Goal: Task Accomplishment & Management: Manage account settings

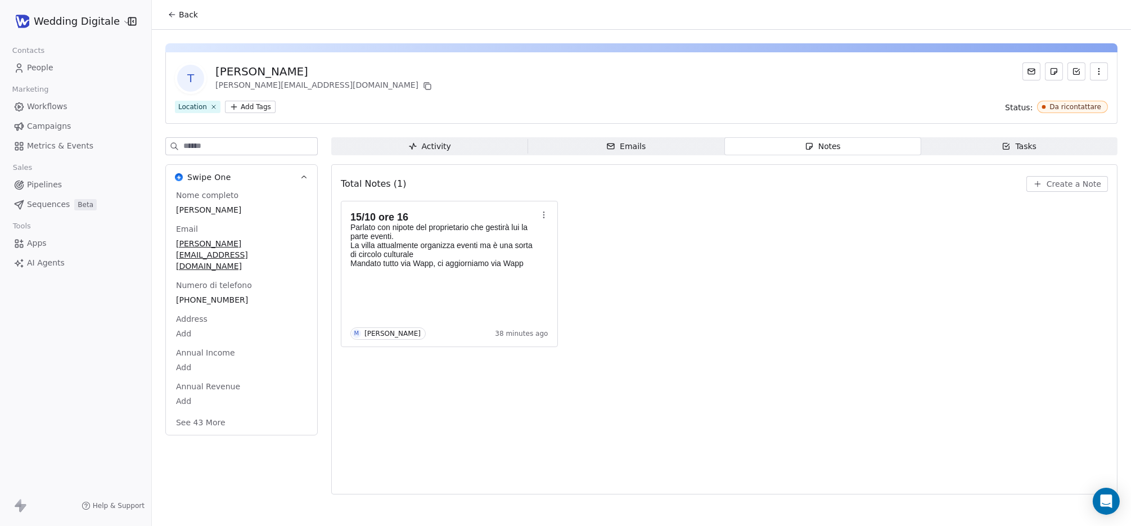
click at [179, 11] on span "Back" at bounding box center [188, 14] width 19 height 11
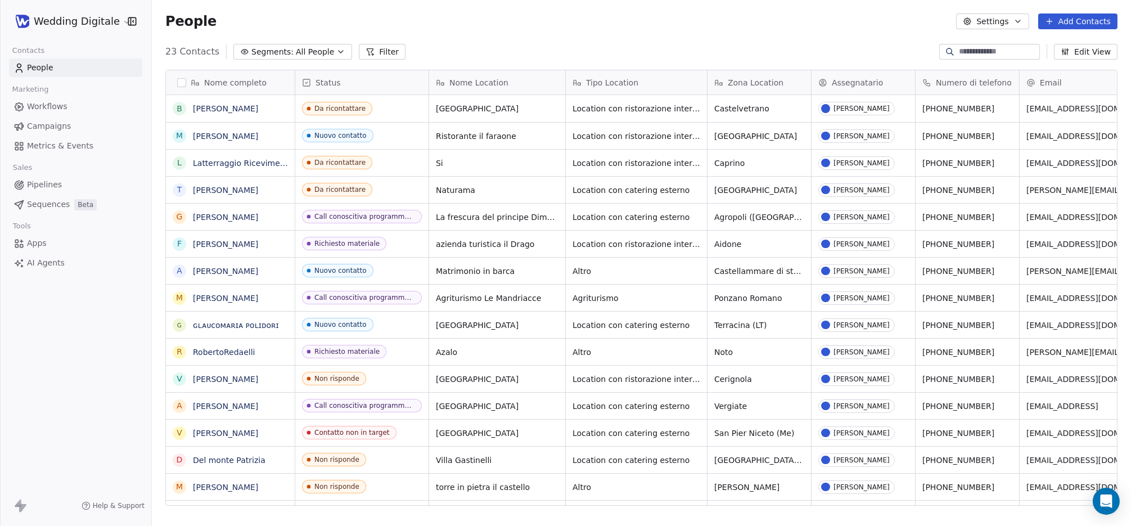
click at [345, 88] on div "Status" at bounding box center [361, 82] width 133 height 24
click at [344, 83] on html "Wedding Digitale Contacts People Marketing Workflows Campaigns Metrics & Events…" at bounding box center [565, 263] width 1131 height 526
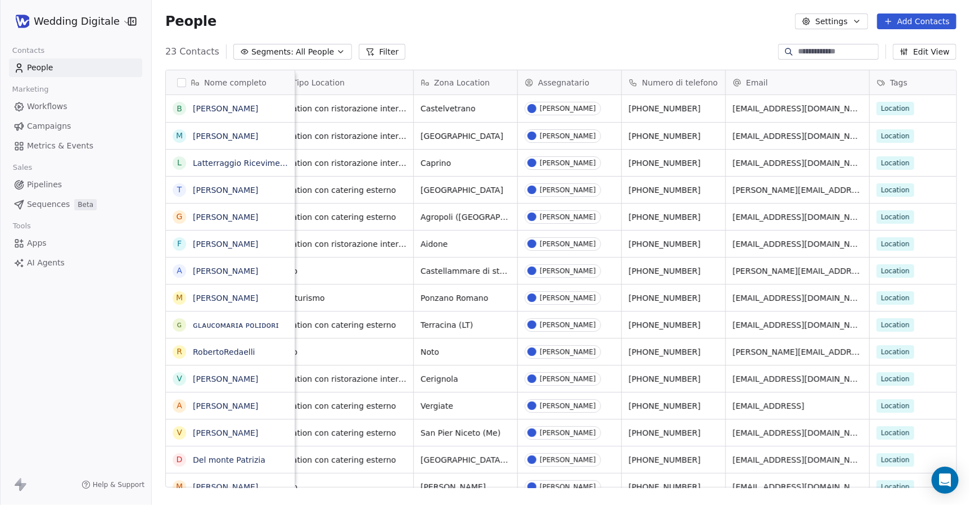
scroll to position [0, 323]
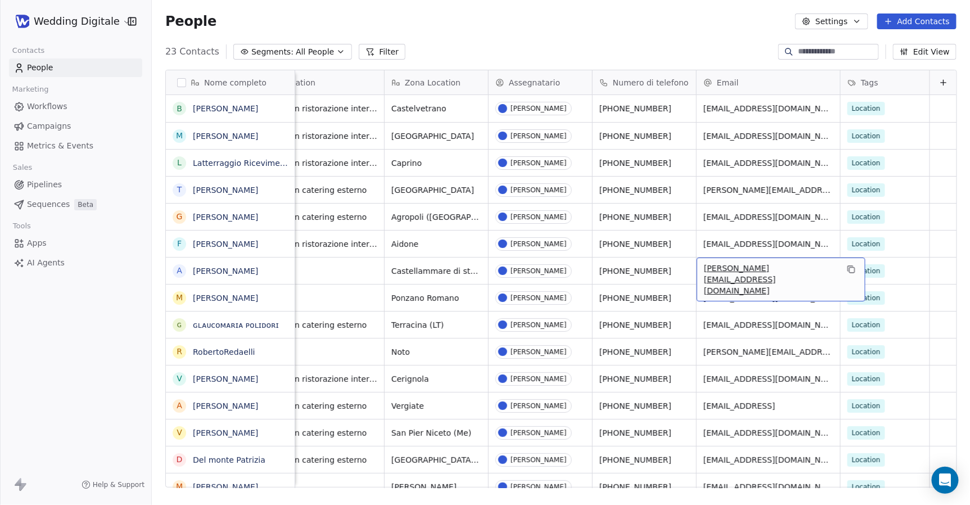
click at [752, 267] on span "[PERSON_NAME][EMAIL_ADDRESS][DOMAIN_NAME]" at bounding box center [771, 280] width 134 height 34
click at [804, 272] on input "**********" at bounding box center [769, 271] width 139 height 22
click at [802, 273] on input "**********" at bounding box center [769, 271] width 139 height 22
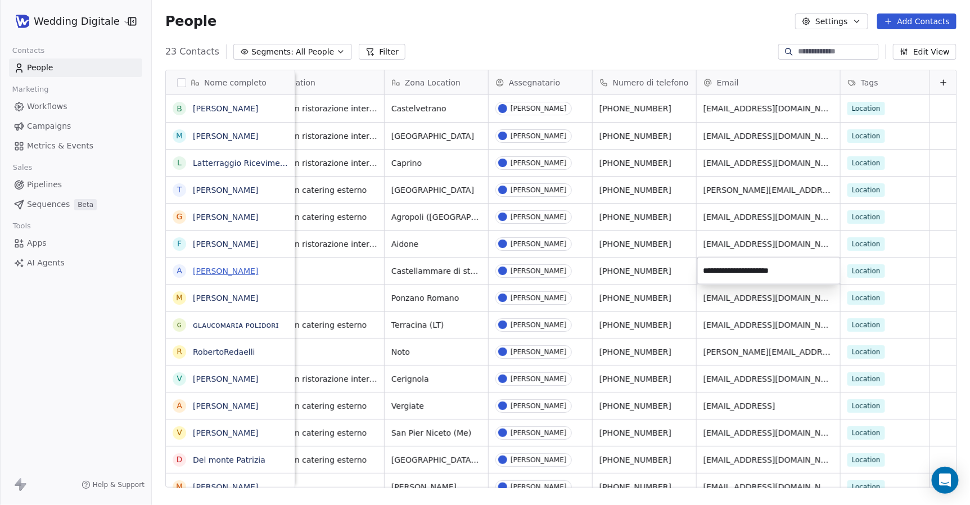
click at [210, 272] on html "Wedding Digitale Contacts People Marketing Workflows Campaigns Metrics & Events…" at bounding box center [485, 252] width 970 height 505
click at [211, 270] on link "[PERSON_NAME]" at bounding box center [225, 271] width 65 height 9
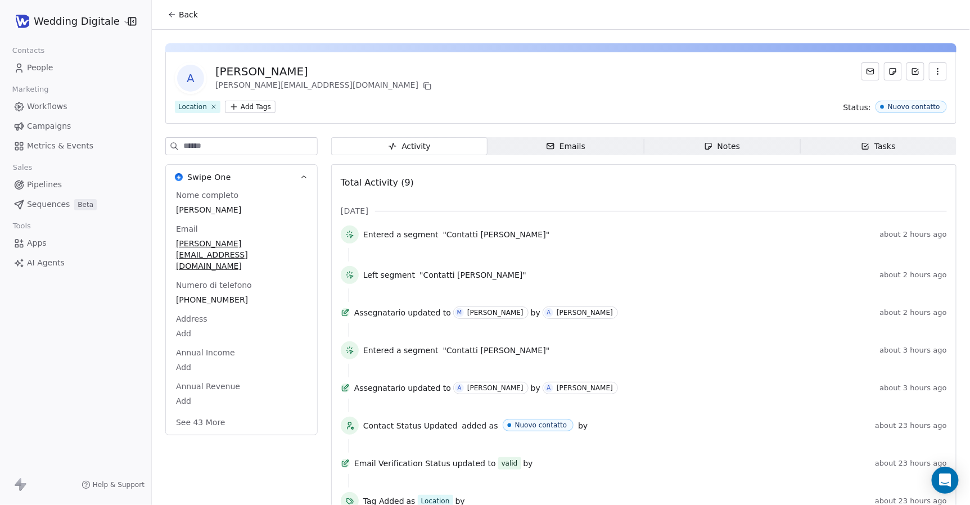
click at [739, 149] on div "Notes" at bounding box center [722, 147] width 36 height 12
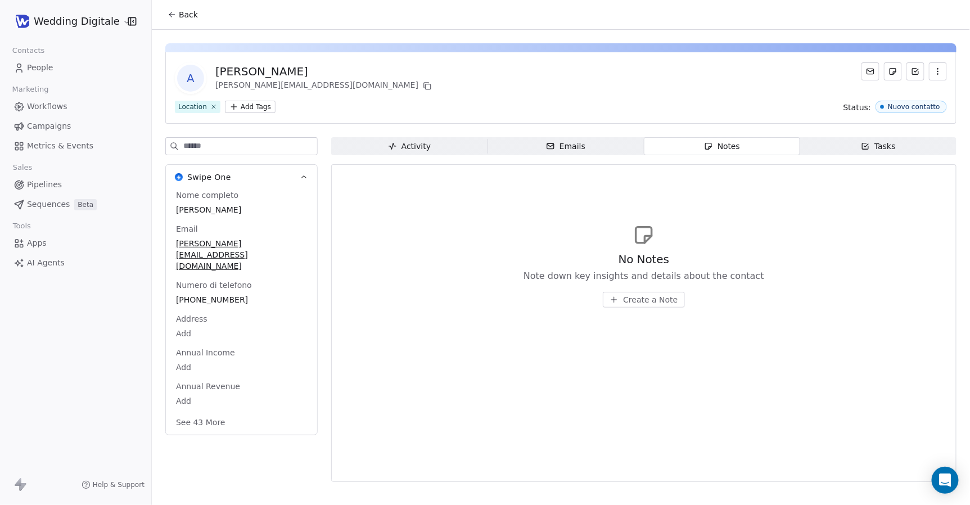
click at [640, 300] on span "Create a Note" at bounding box center [650, 299] width 55 height 11
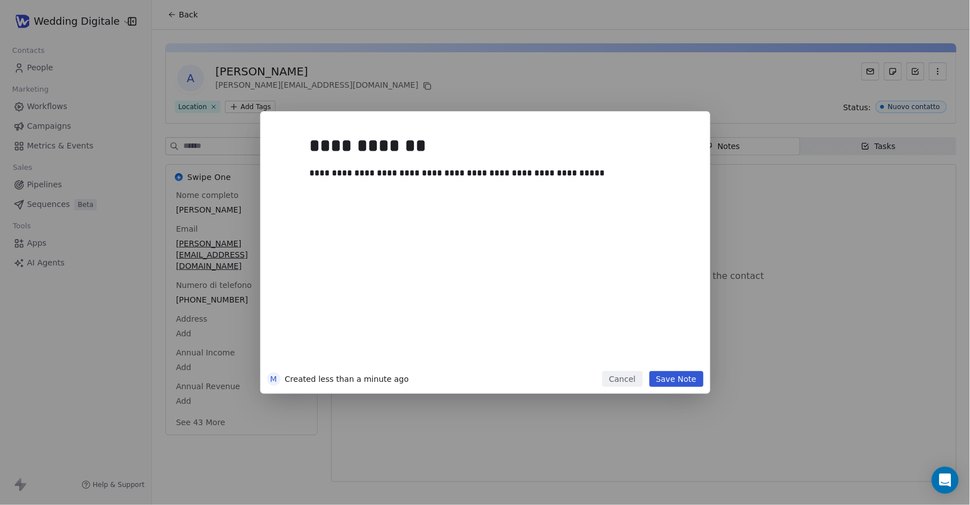
click at [678, 380] on button "Save Note" at bounding box center [676, 379] width 54 height 16
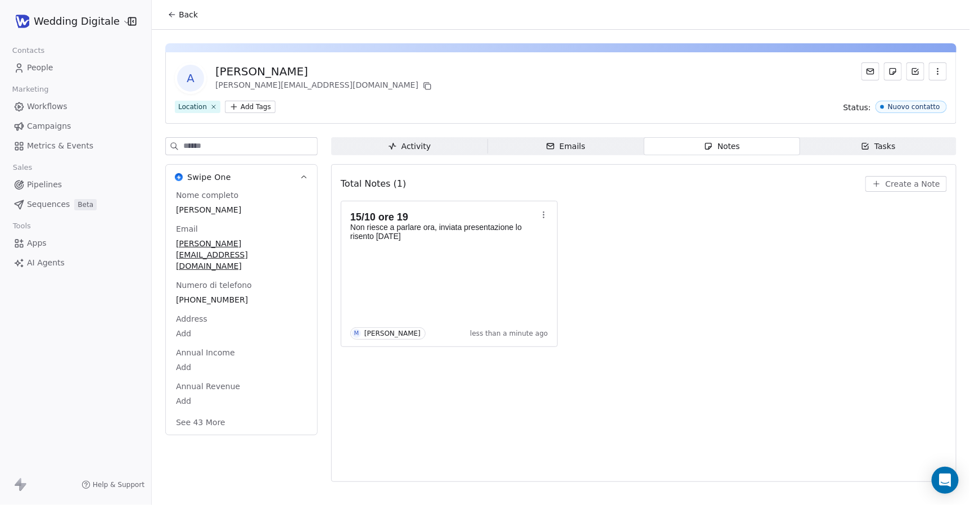
click at [183, 16] on span "Back" at bounding box center [188, 14] width 19 height 11
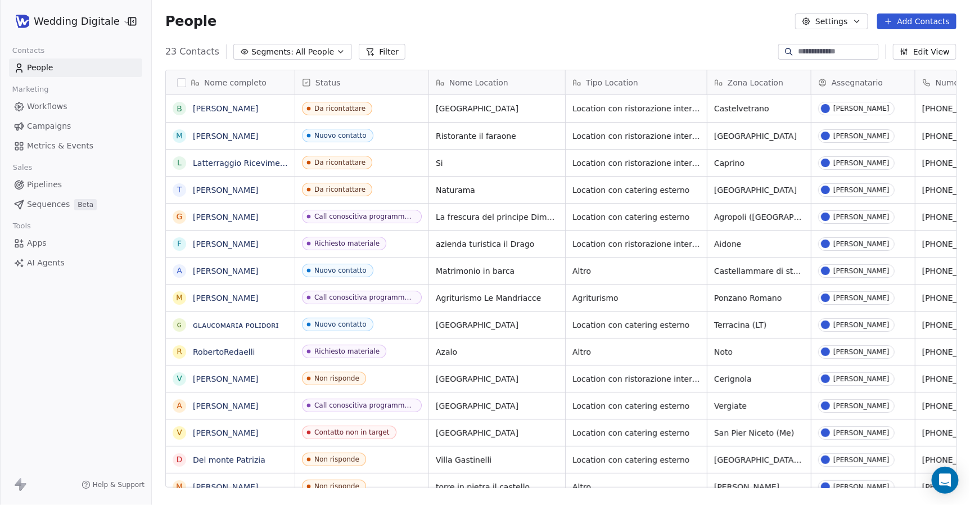
scroll to position [445, 818]
click at [372, 268] on span "Nuovo contatto" at bounding box center [352, 271] width 98 height 14
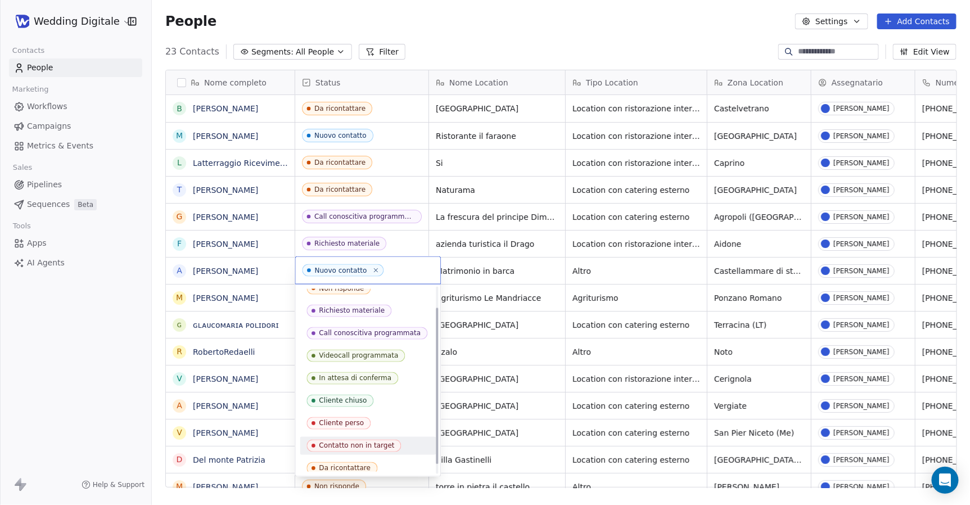
scroll to position [37, 0]
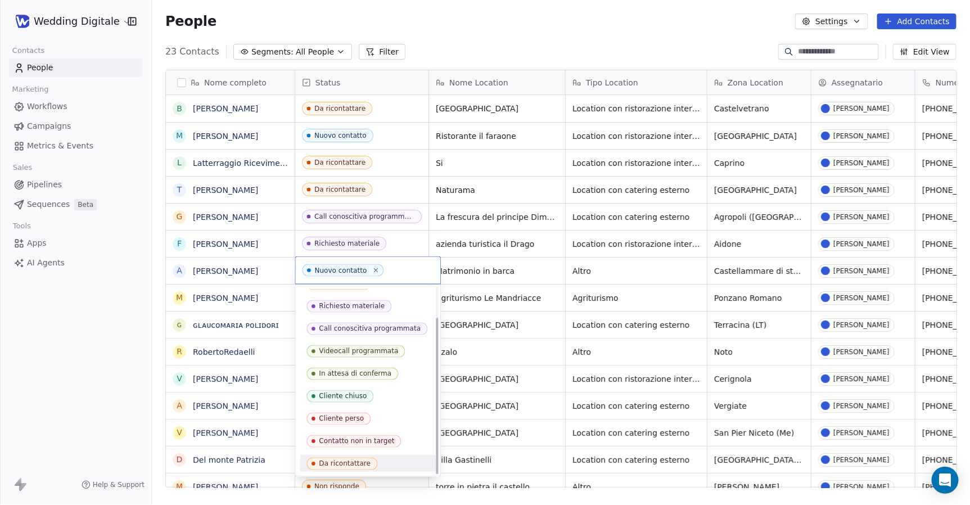
click at [351, 460] on div "Da ricontattare" at bounding box center [345, 464] width 52 height 8
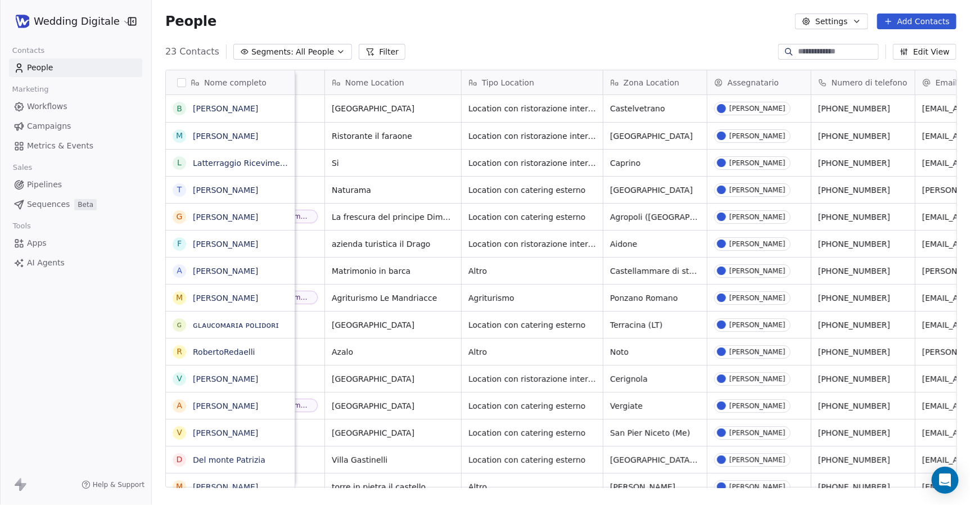
scroll to position [0, 0]
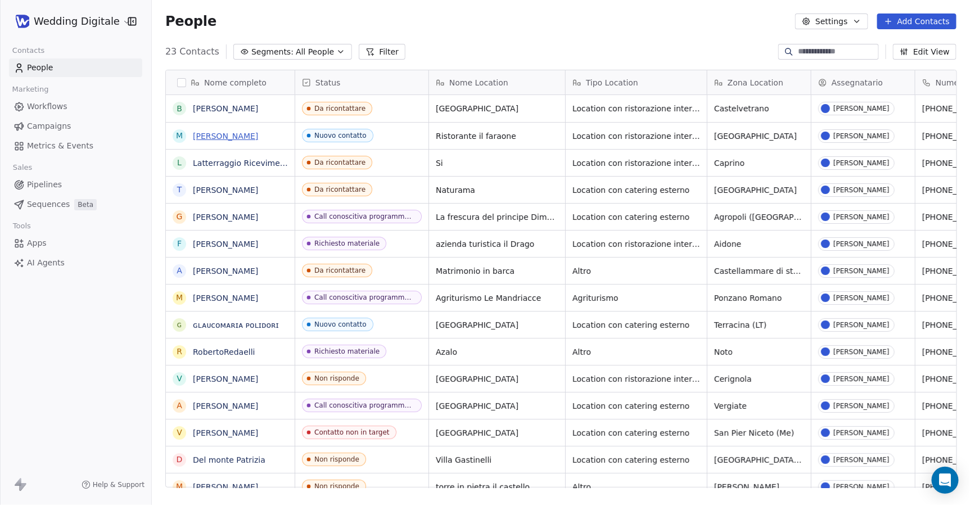
click at [205, 137] on link "[PERSON_NAME]" at bounding box center [225, 136] width 65 height 9
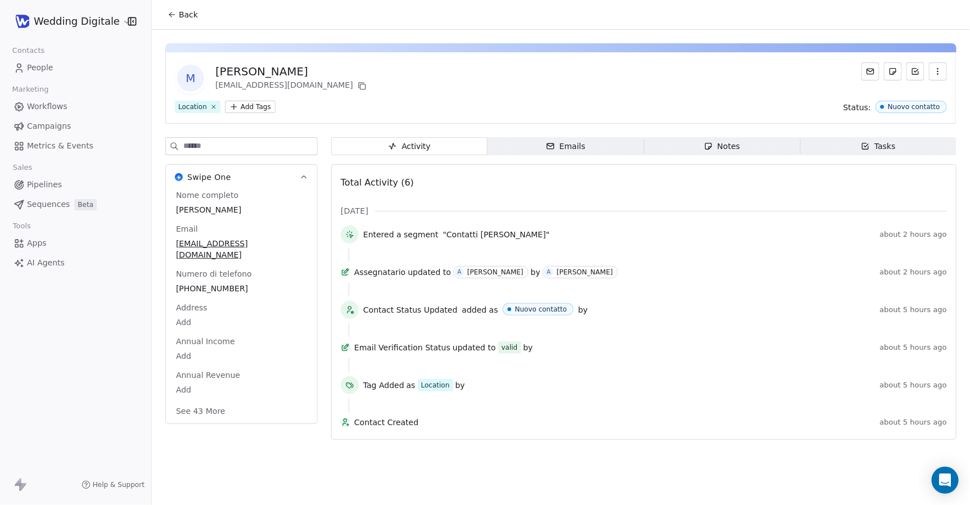
click at [725, 142] on div "Notes" at bounding box center [722, 147] width 36 height 12
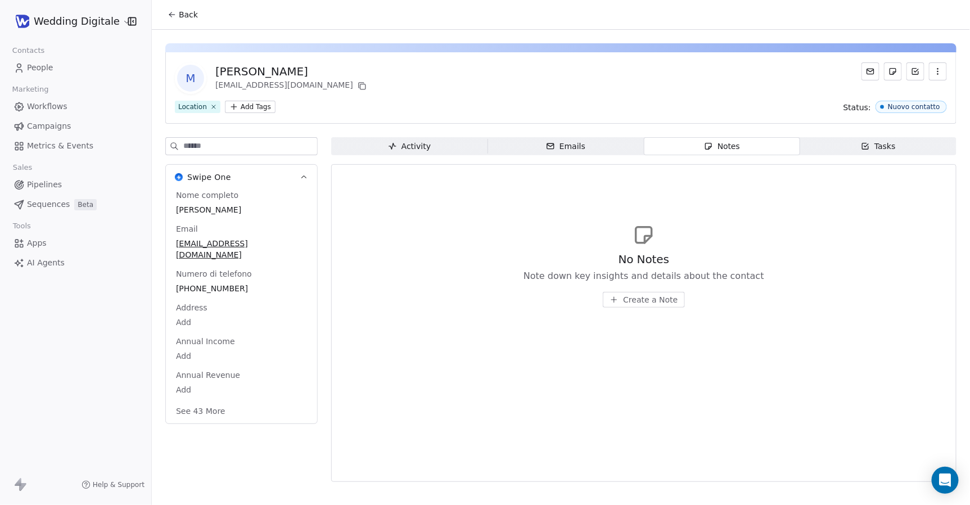
click at [179, 10] on span "Back" at bounding box center [188, 14] width 19 height 11
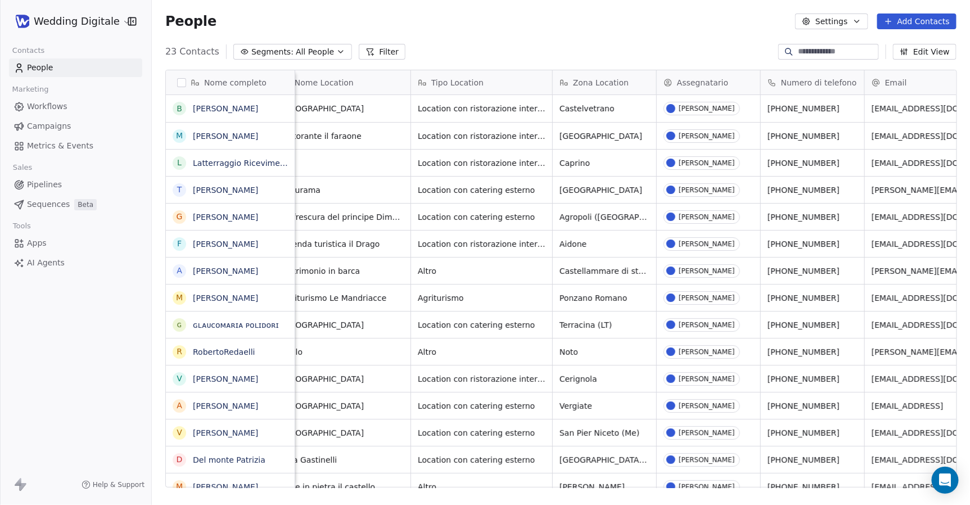
scroll to position [0, 157]
